Goal: Task Accomplishment & Management: Use online tool/utility

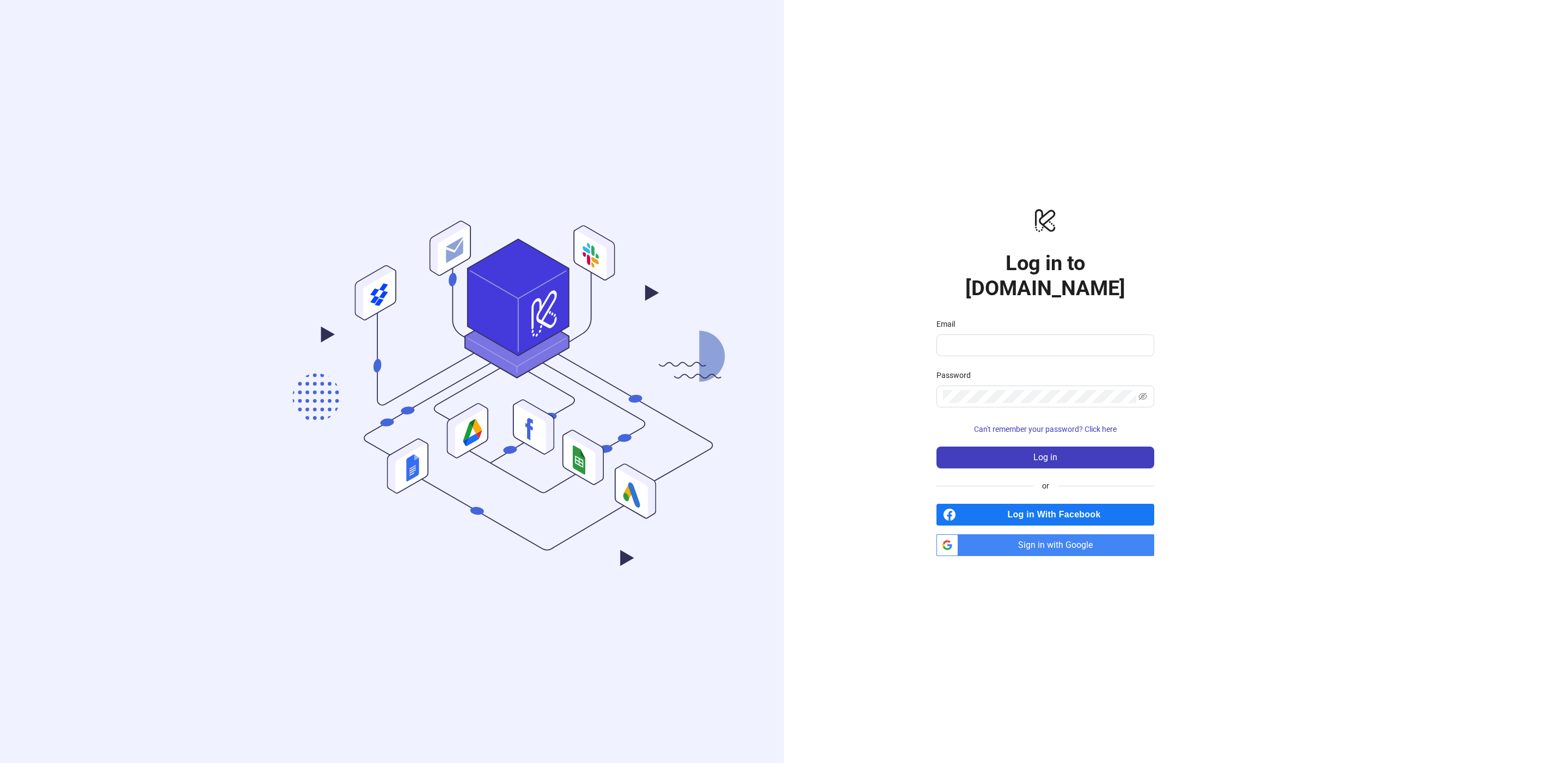
click at [1065, 320] on div "Email" at bounding box center [1045, 326] width 218 height 16
click at [1063, 339] on input "Email" at bounding box center [1044, 345] width 202 height 13
type input "**********"
click at [1066, 447] on button "Log in" at bounding box center [1045, 457] width 218 height 21
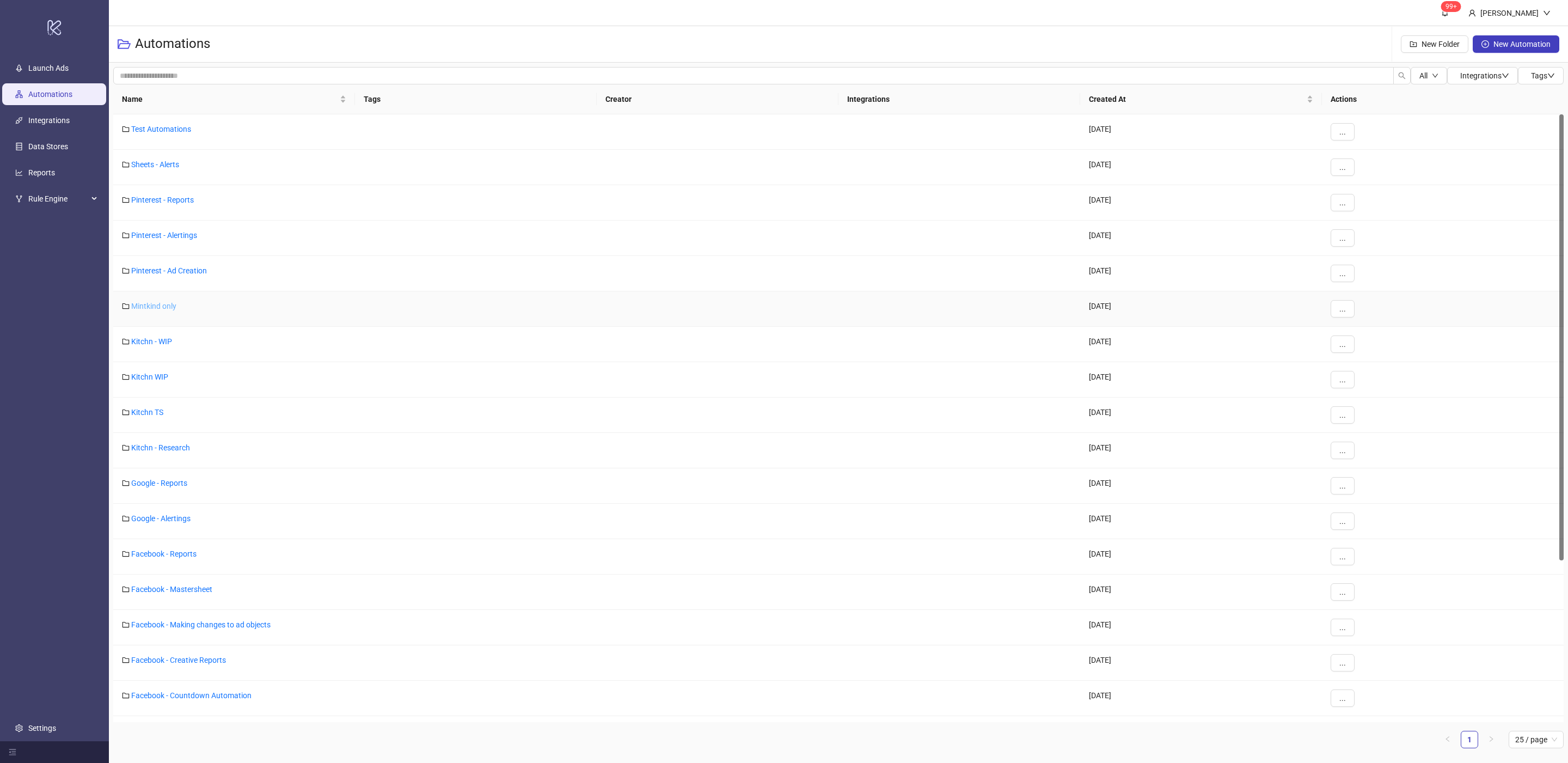
click at [167, 306] on link "Mintkind only" at bounding box center [153, 306] width 45 height 9
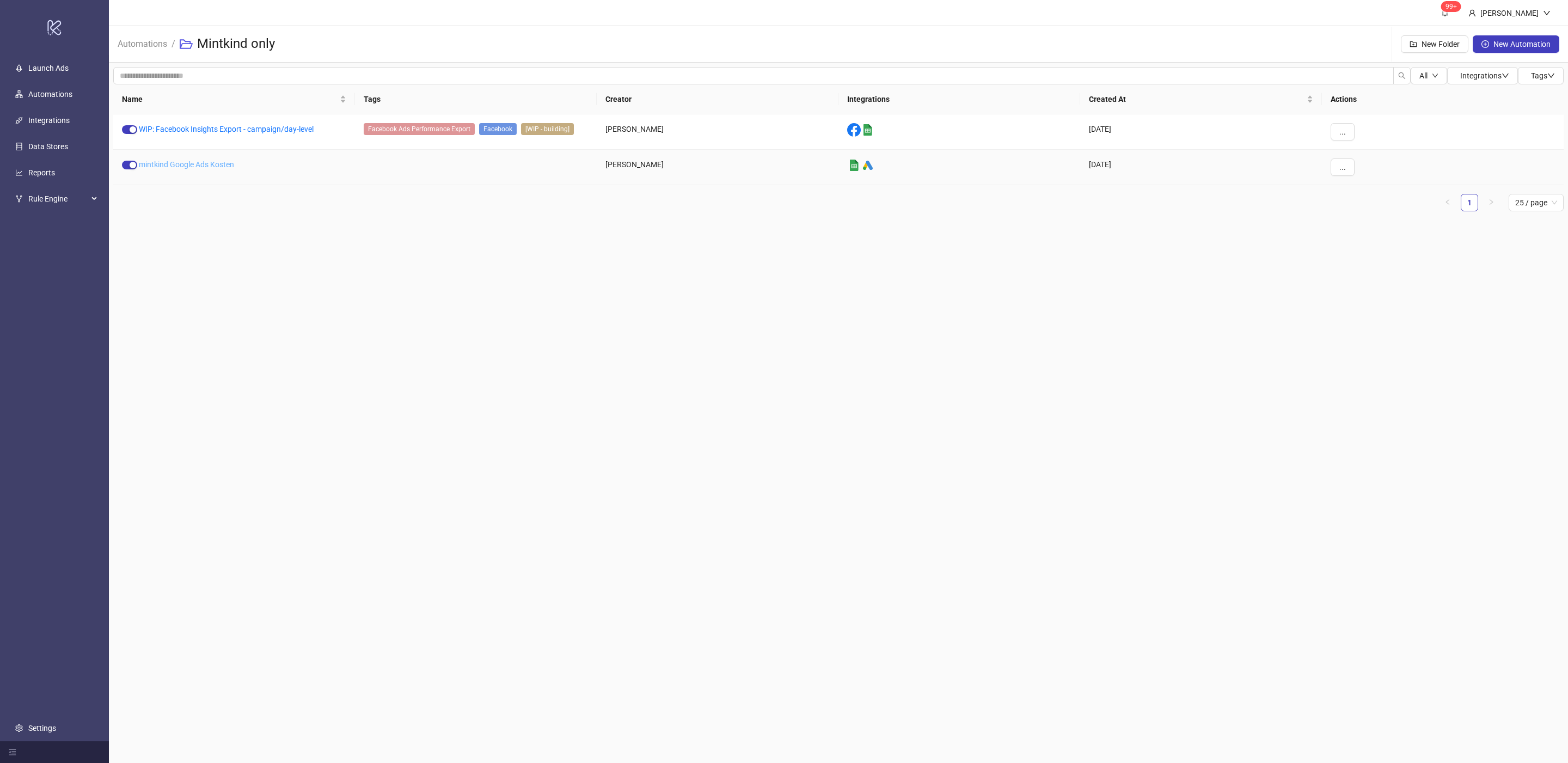
click at [190, 162] on link "mintkind Google Ads Kosten" at bounding box center [186, 164] width 95 height 9
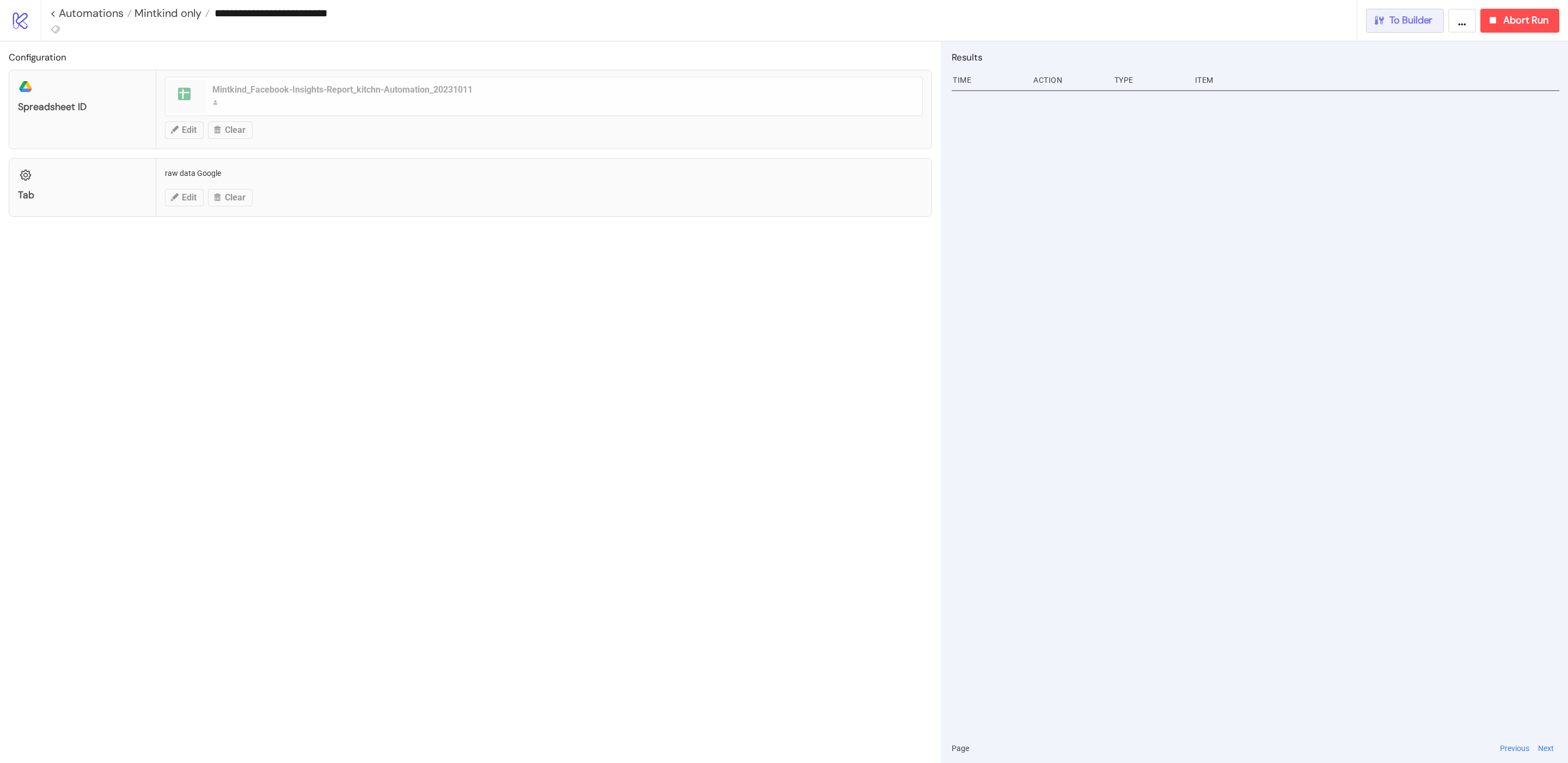
click at [1398, 27] on button "To Builder" at bounding box center [1404, 21] width 78 height 24
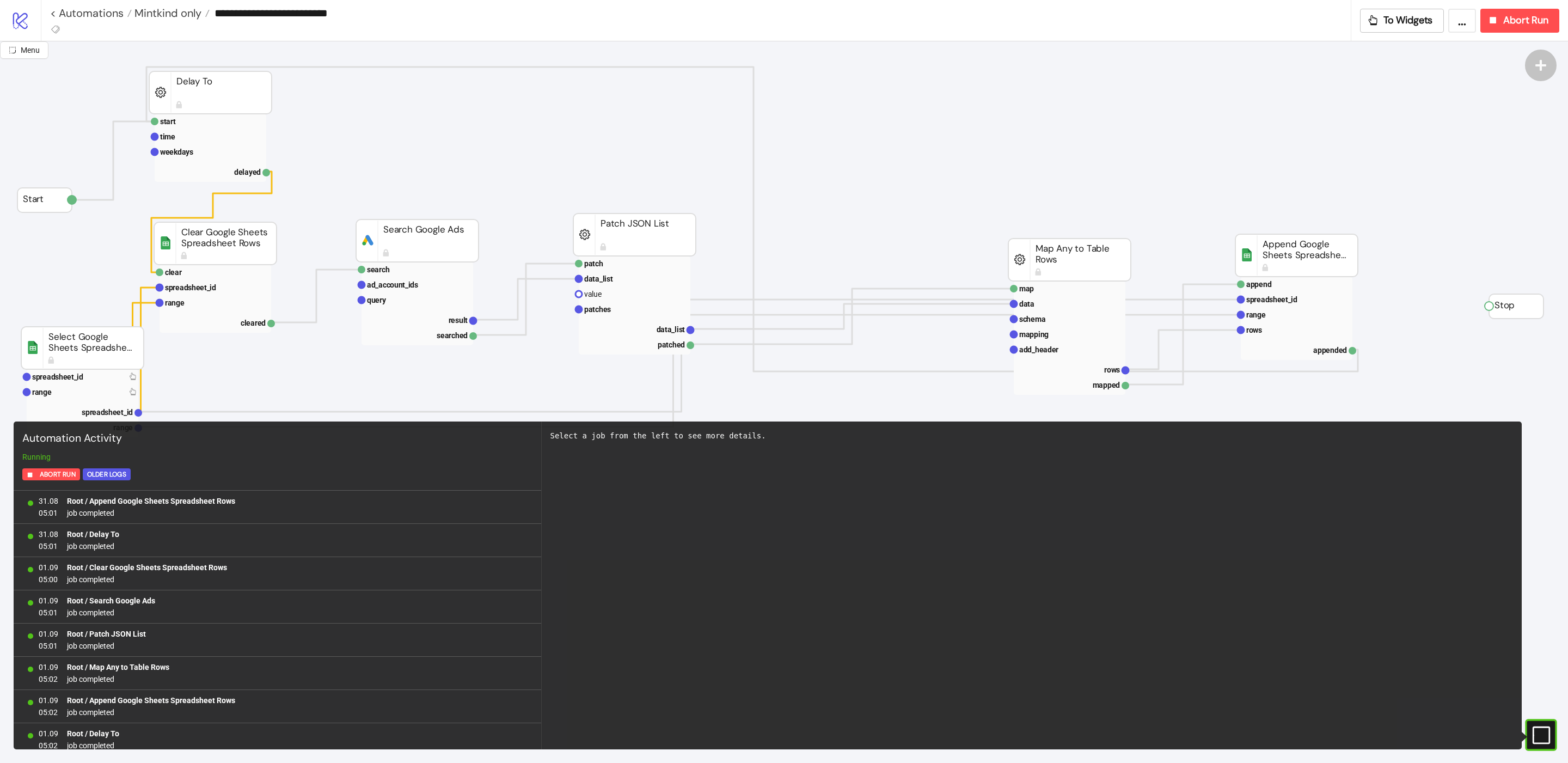
scroll to position [846, 0]
